Goal: Find specific page/section: Find specific page/section

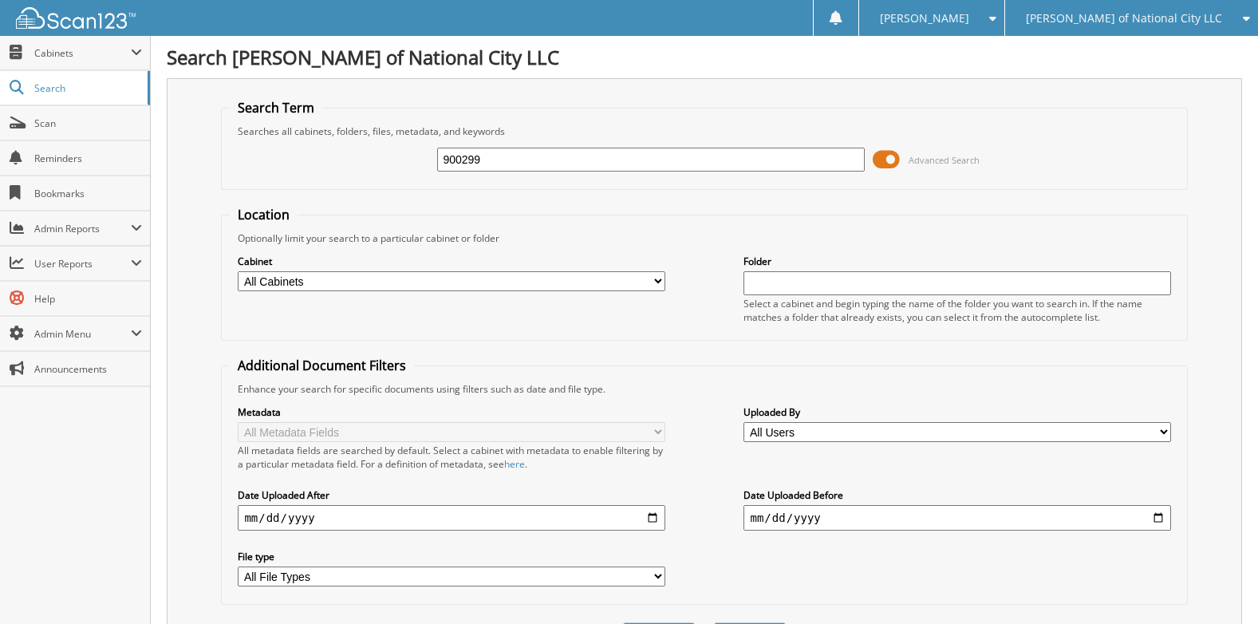
type input "900299"
drag, startPoint x: 490, startPoint y: 156, endPoint x: 415, endPoint y: 155, distance: 75.8
click at [415, 155] on div "900299 Advanced Search" at bounding box center [704, 159] width 948 height 43
type input "348337"
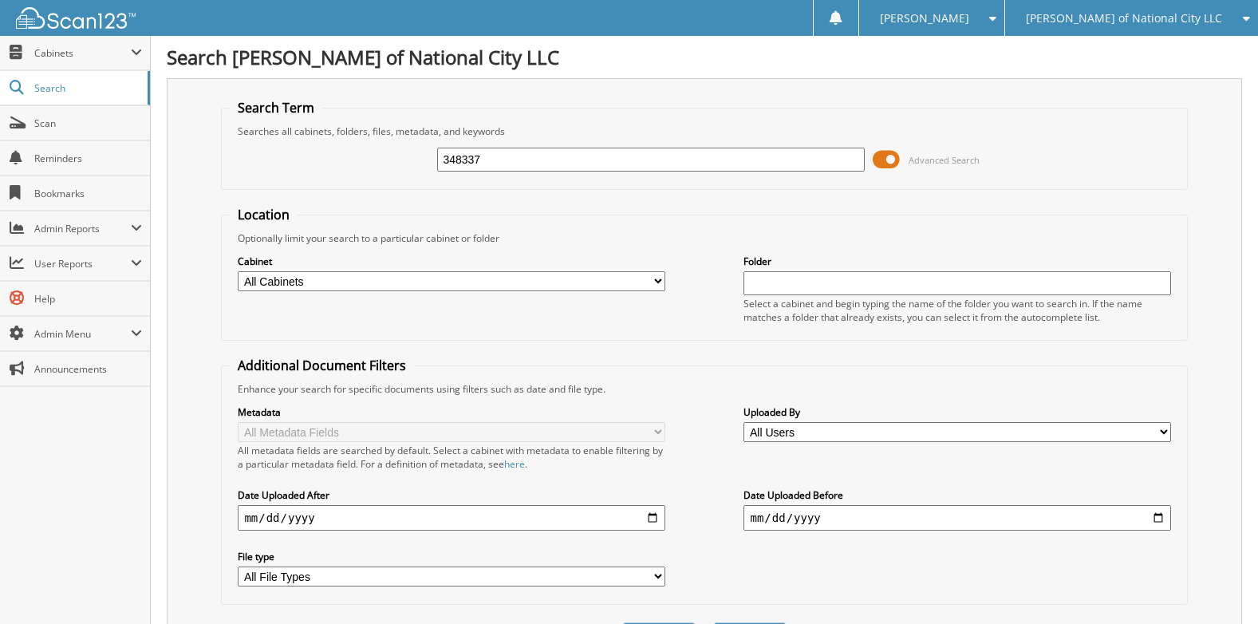
drag, startPoint x: 490, startPoint y: 154, endPoint x: 392, endPoint y: 167, distance: 98.9
click at [392, 167] on div "348337 Advanced Search" at bounding box center [704, 159] width 948 height 43
click at [442, 161] on input "348337" at bounding box center [650, 160] width 427 height 24
type input "MAJ3S2GE1LC348337"
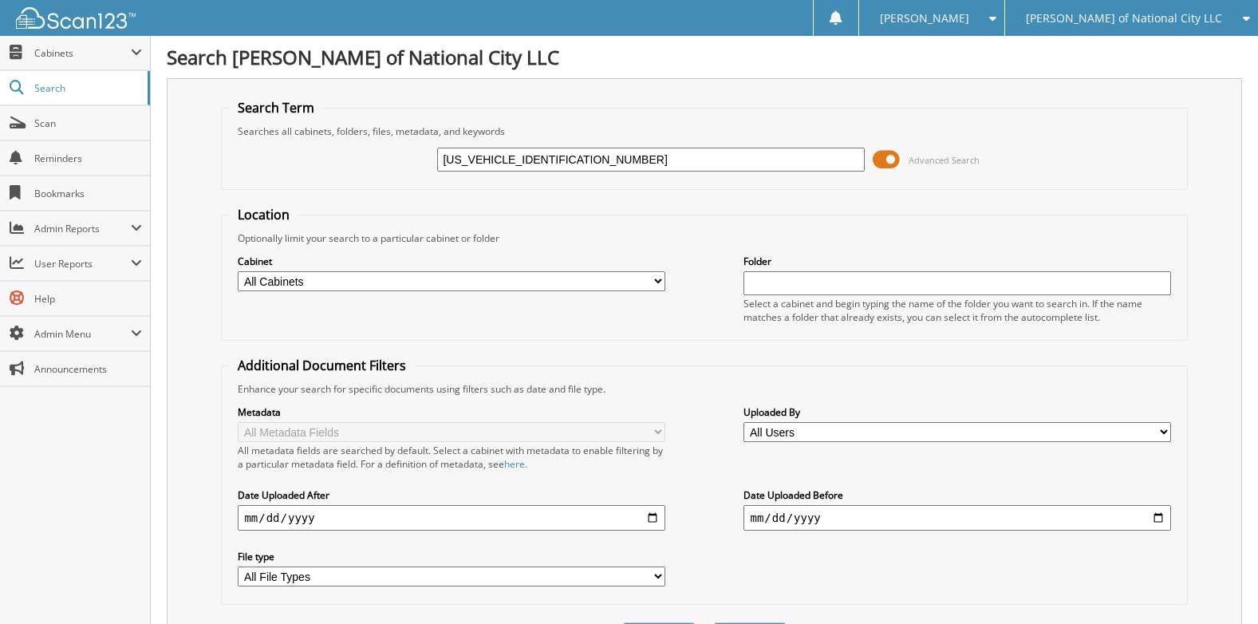
drag, startPoint x: 573, startPoint y: 160, endPoint x: 410, endPoint y: 163, distance: 162.7
click at [410, 163] on div "MAJ3S2GE1LC348337 Advanced Search" at bounding box center [704, 159] width 948 height 43
click at [1085, 23] on span "[PERSON_NAME] of National City LLC" at bounding box center [1124, 19] width 196 height 10
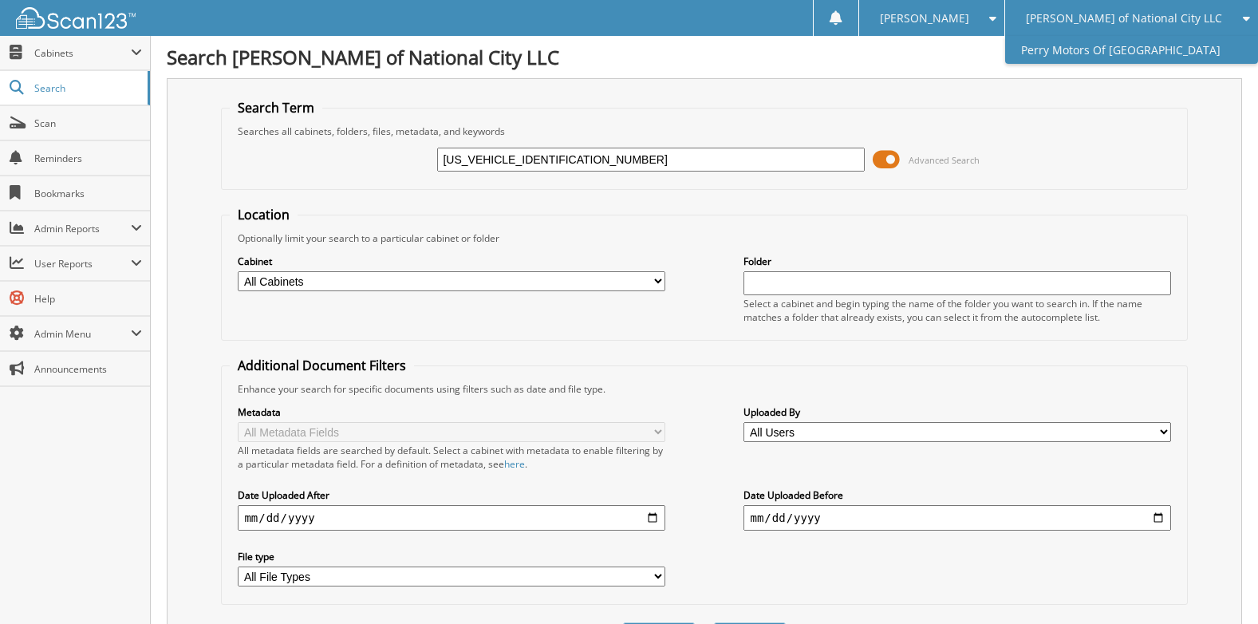
click at [1075, 55] on link "Perry Motors Of [GEOGRAPHIC_DATA]" at bounding box center [1131, 50] width 253 height 28
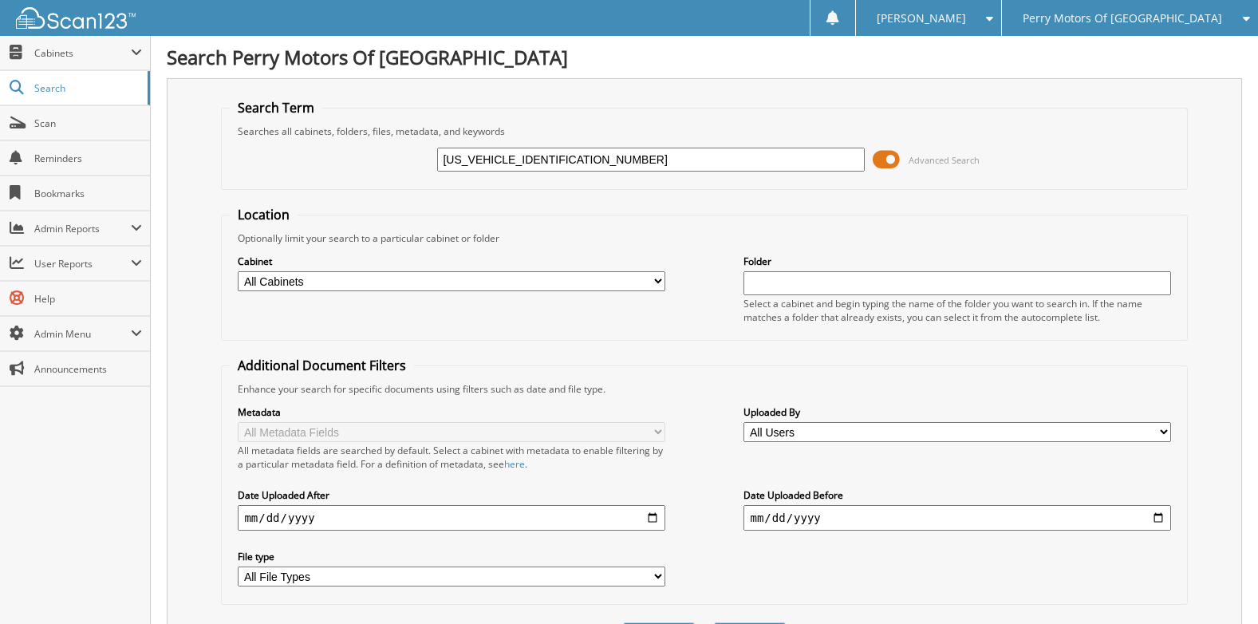
type input "[US_VEHICLE_IDENTIFICATION_NUMBER]"
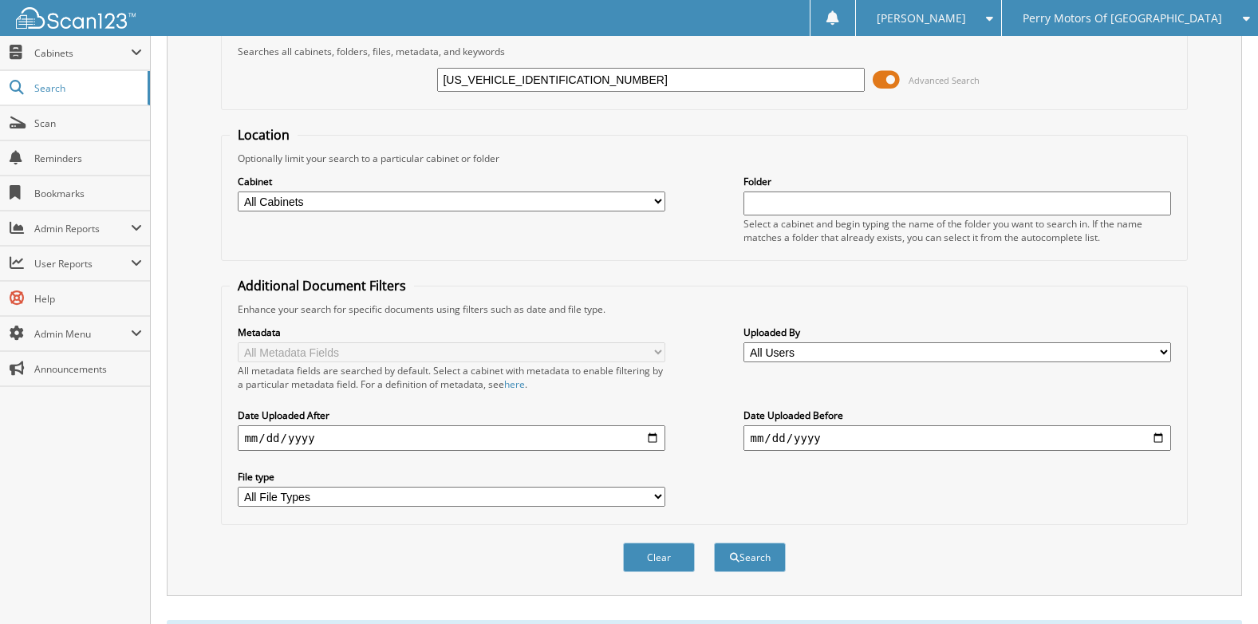
scroll to position [156, 0]
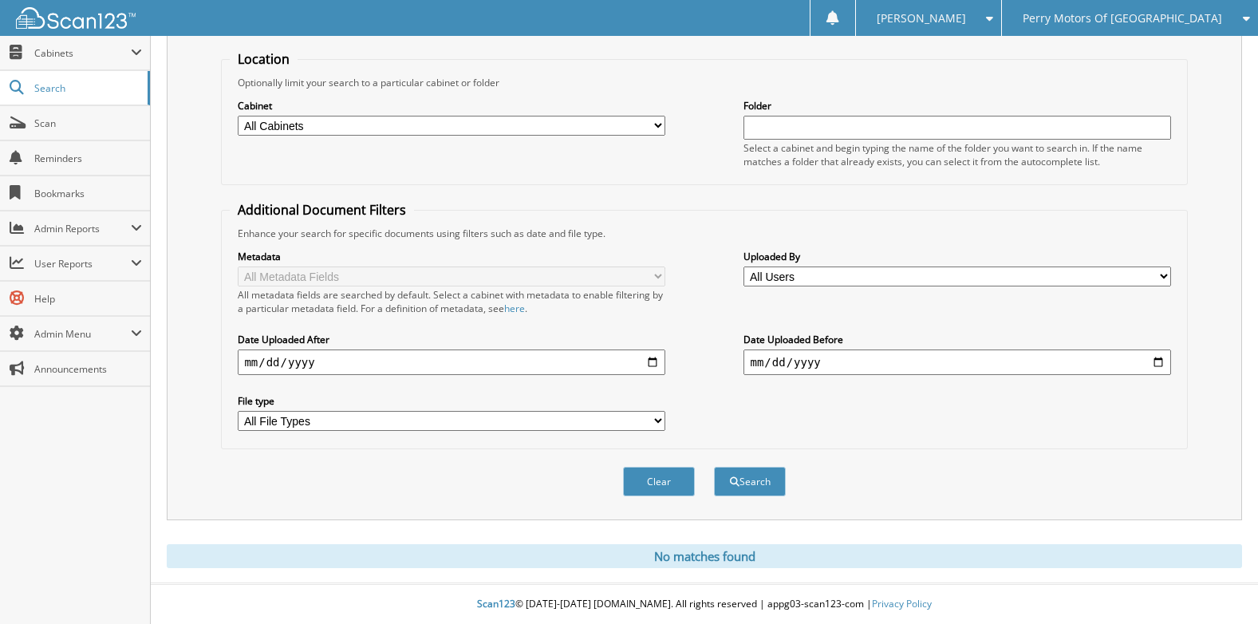
click at [1114, 22] on span "Perry Motors Of [GEOGRAPHIC_DATA]" at bounding box center [1121, 19] width 199 height 10
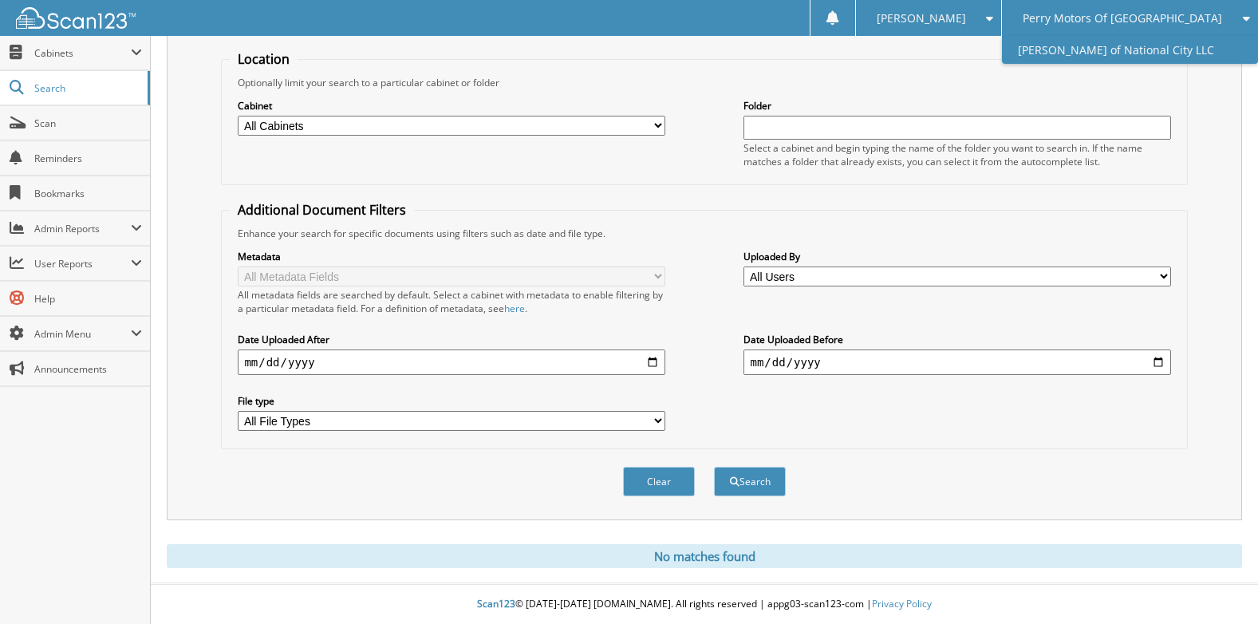
drag, startPoint x: 1122, startPoint y: 56, endPoint x: 983, endPoint y: 76, distance: 140.2
click at [1121, 56] on link "[PERSON_NAME] of National City LLC" at bounding box center [1130, 50] width 256 height 28
